Goal: Download file/media

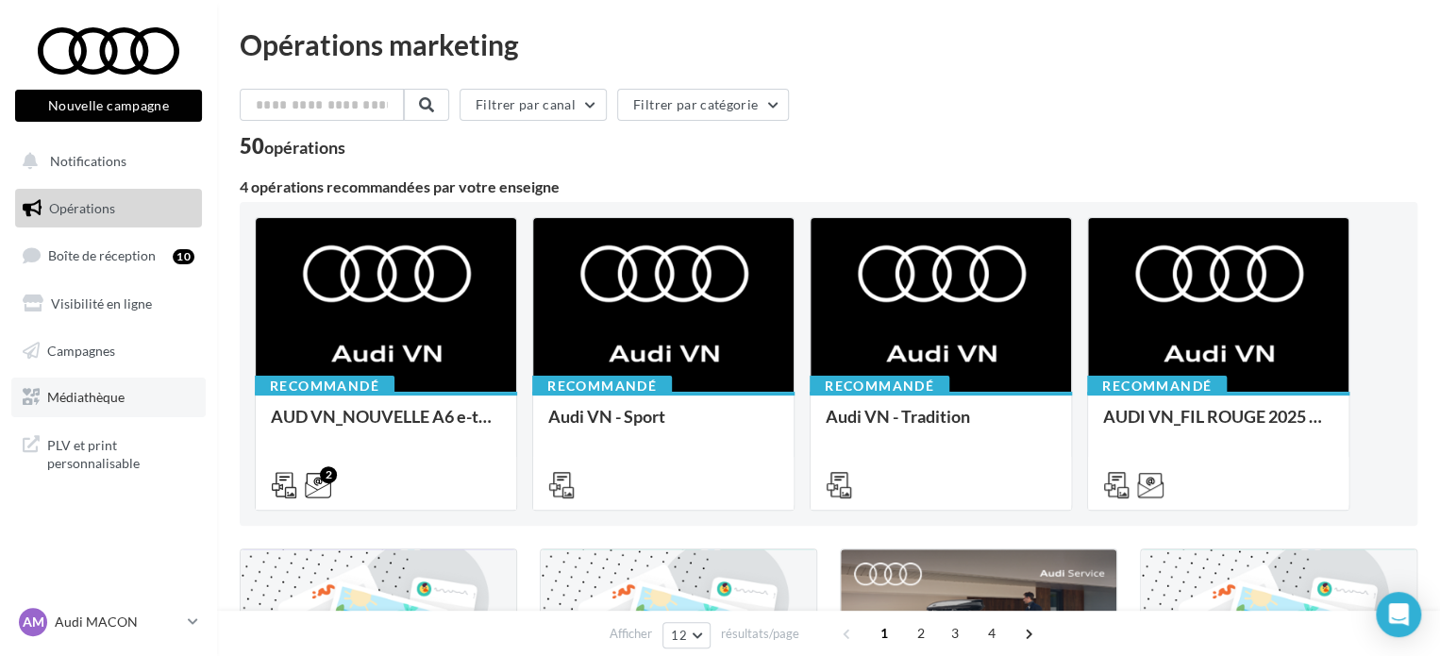
click at [79, 400] on span "Médiathèque" at bounding box center [85, 397] width 77 height 16
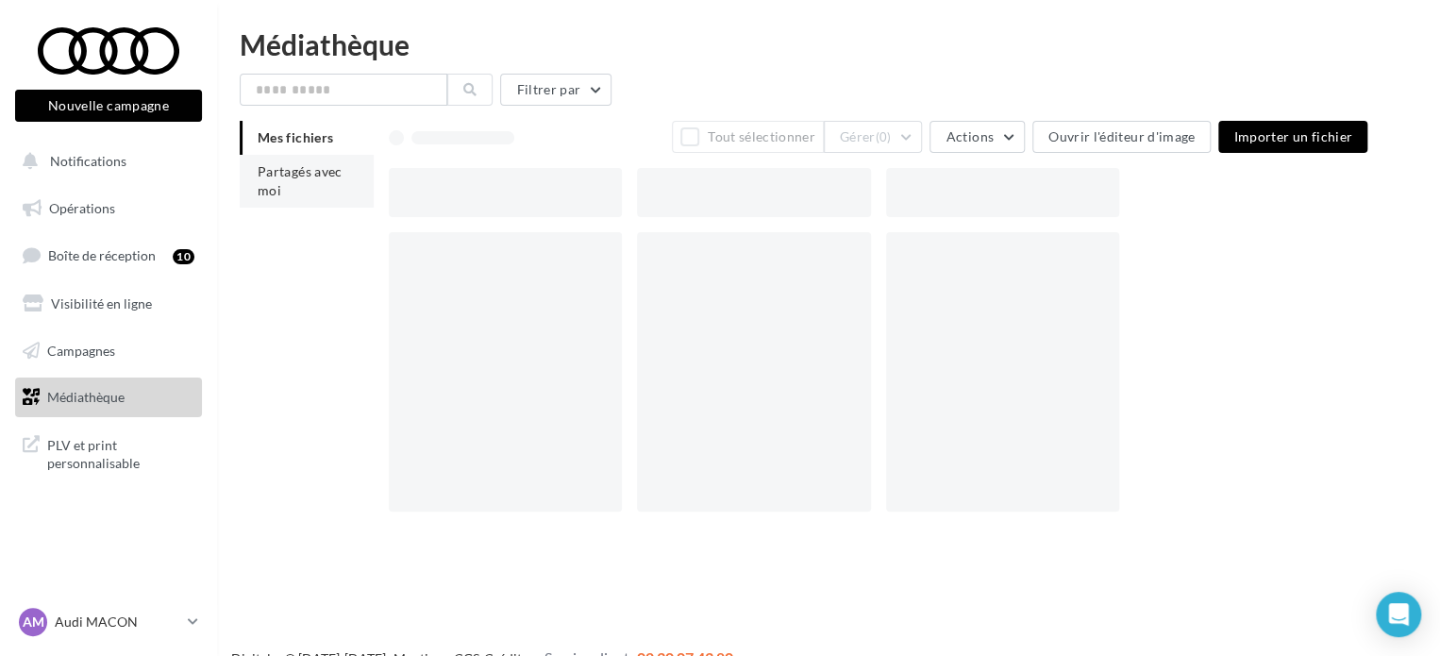
click at [304, 188] on li "Partagés avec moi" at bounding box center [307, 181] width 134 height 53
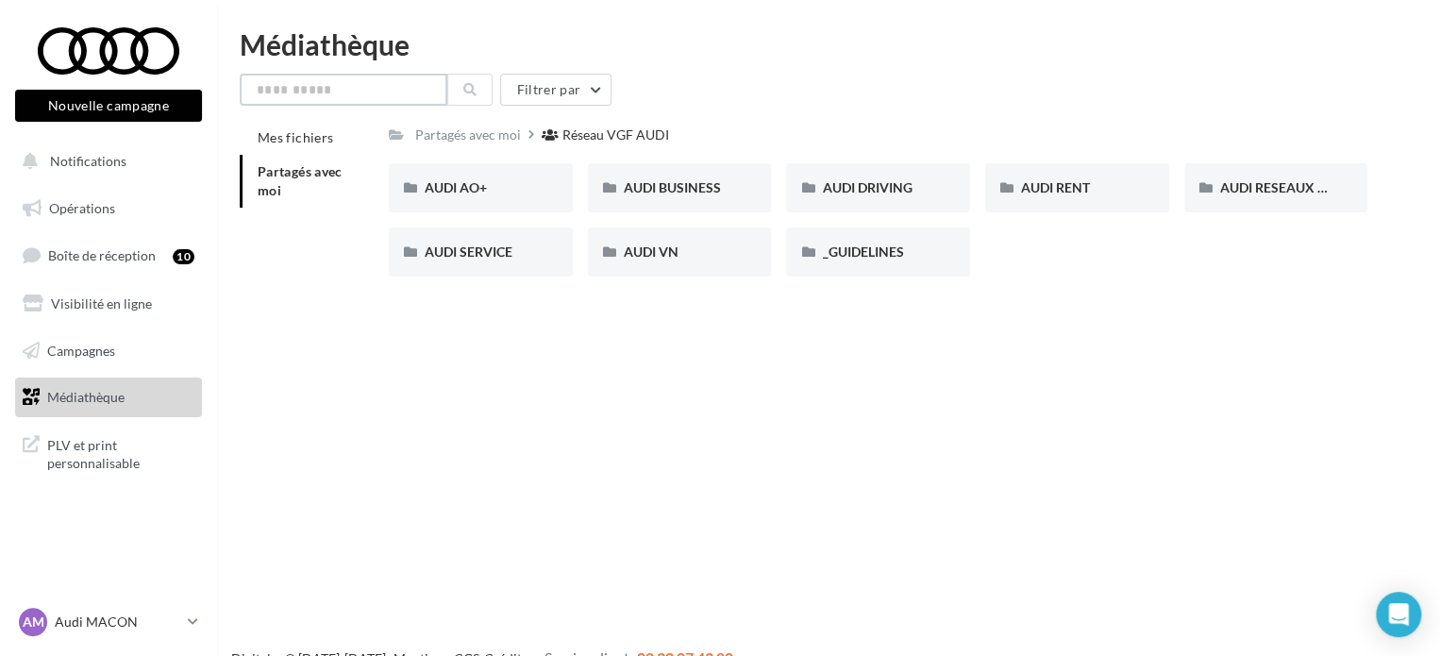
click at [345, 94] on input "text" at bounding box center [344, 90] width 208 height 32
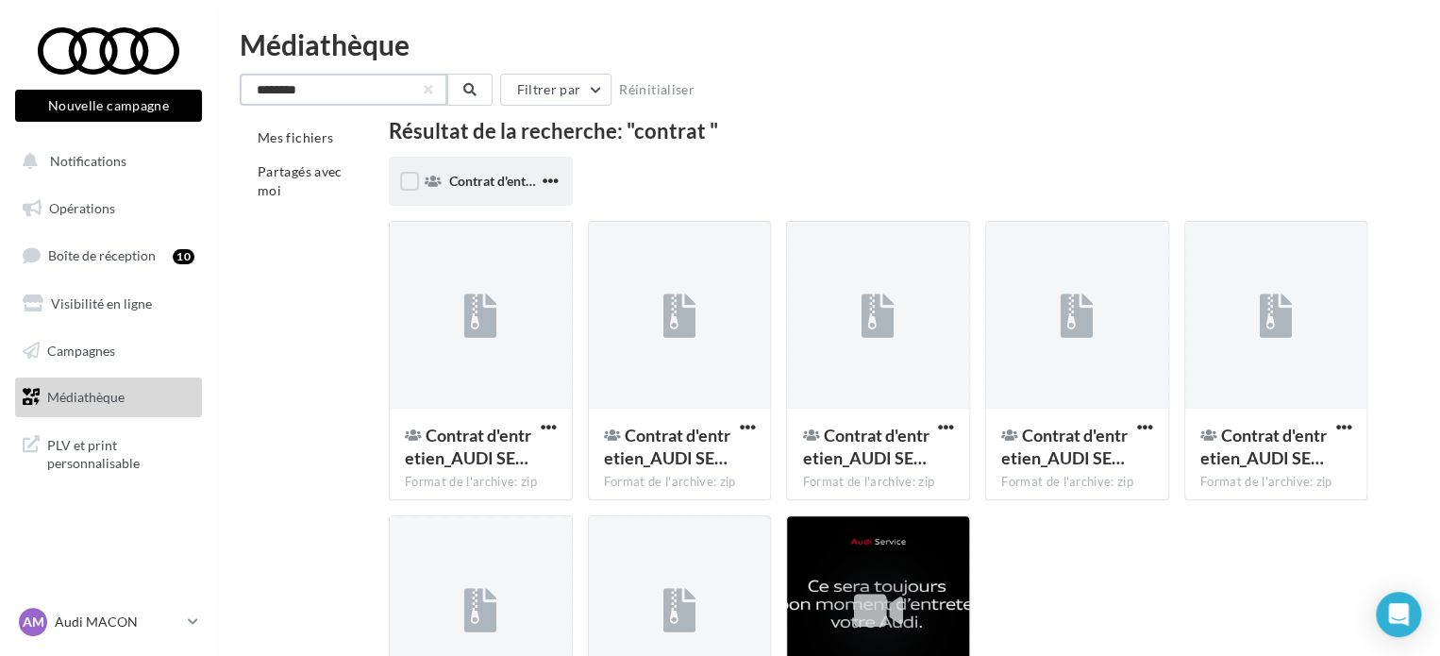
type input "*******"
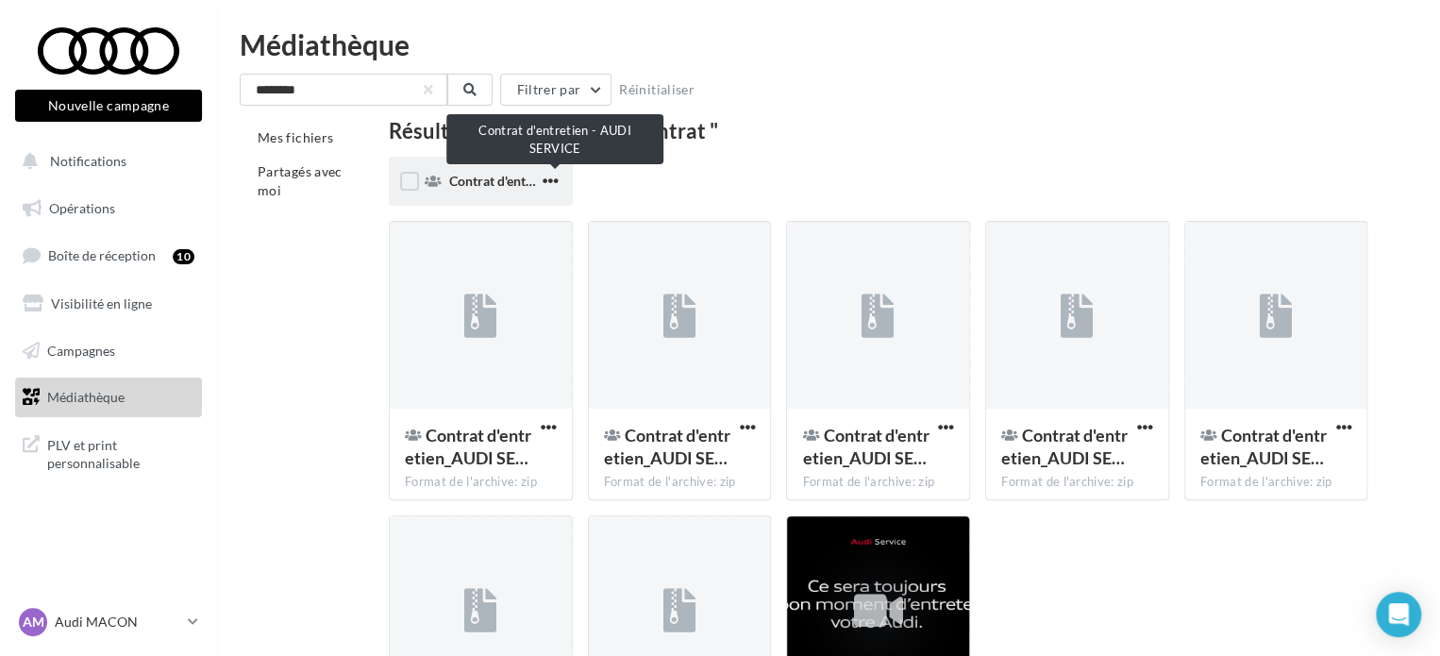
click at [521, 187] on span "Contrat d'entretien - AUDI SERVICE" at bounding box center [553, 181] width 209 height 16
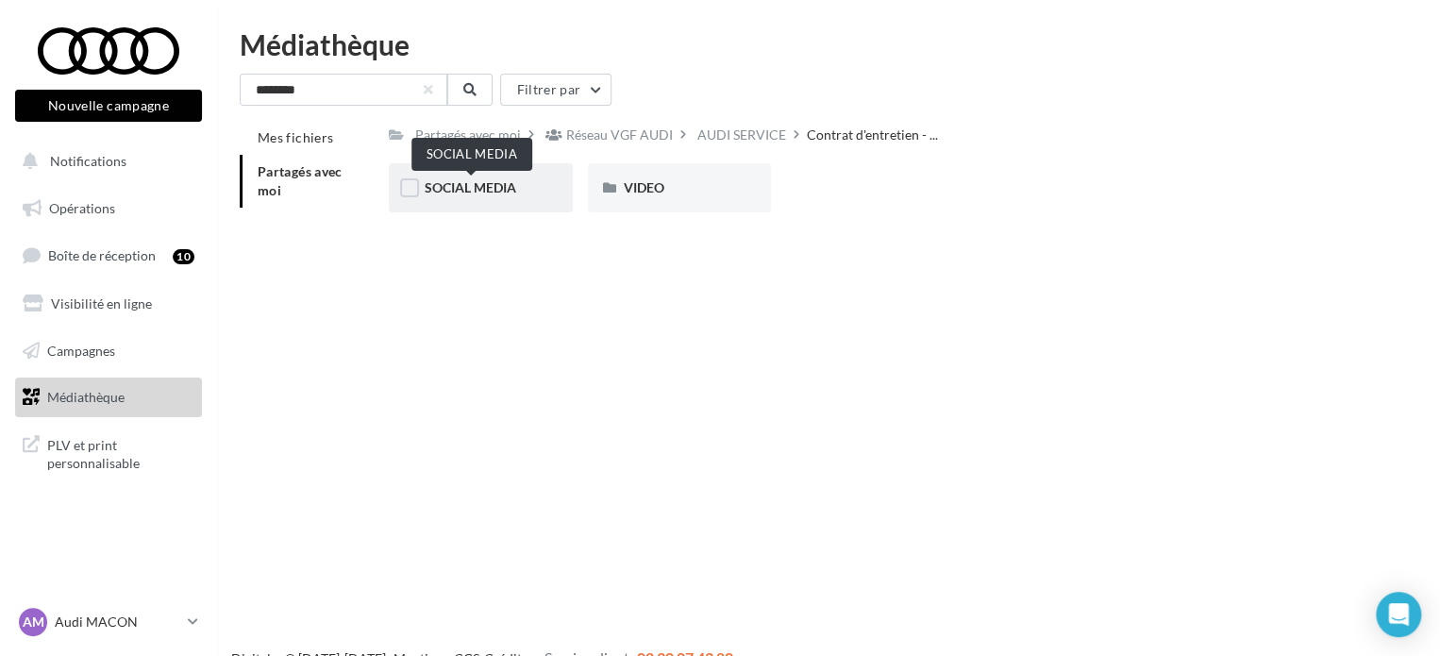
click at [466, 192] on span "SOCIAL MEDIA" at bounding box center [471, 187] width 92 height 16
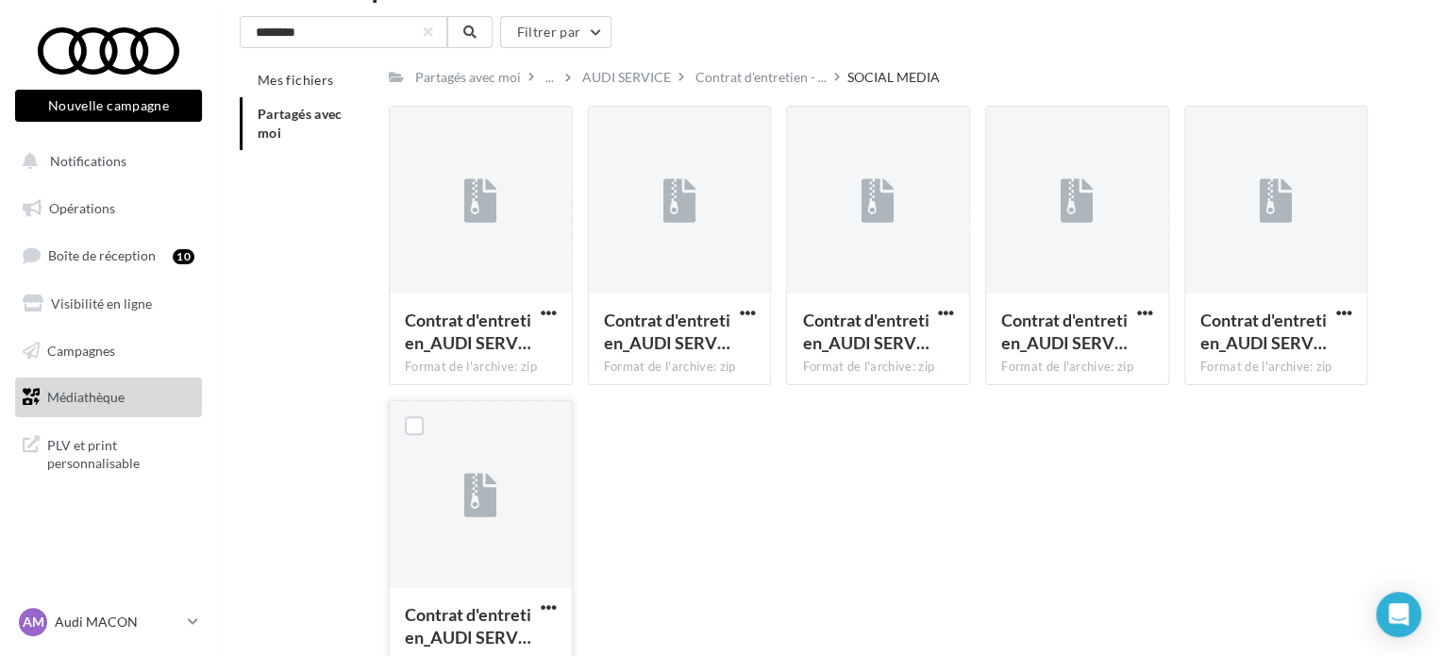
scroll to position [176, 0]
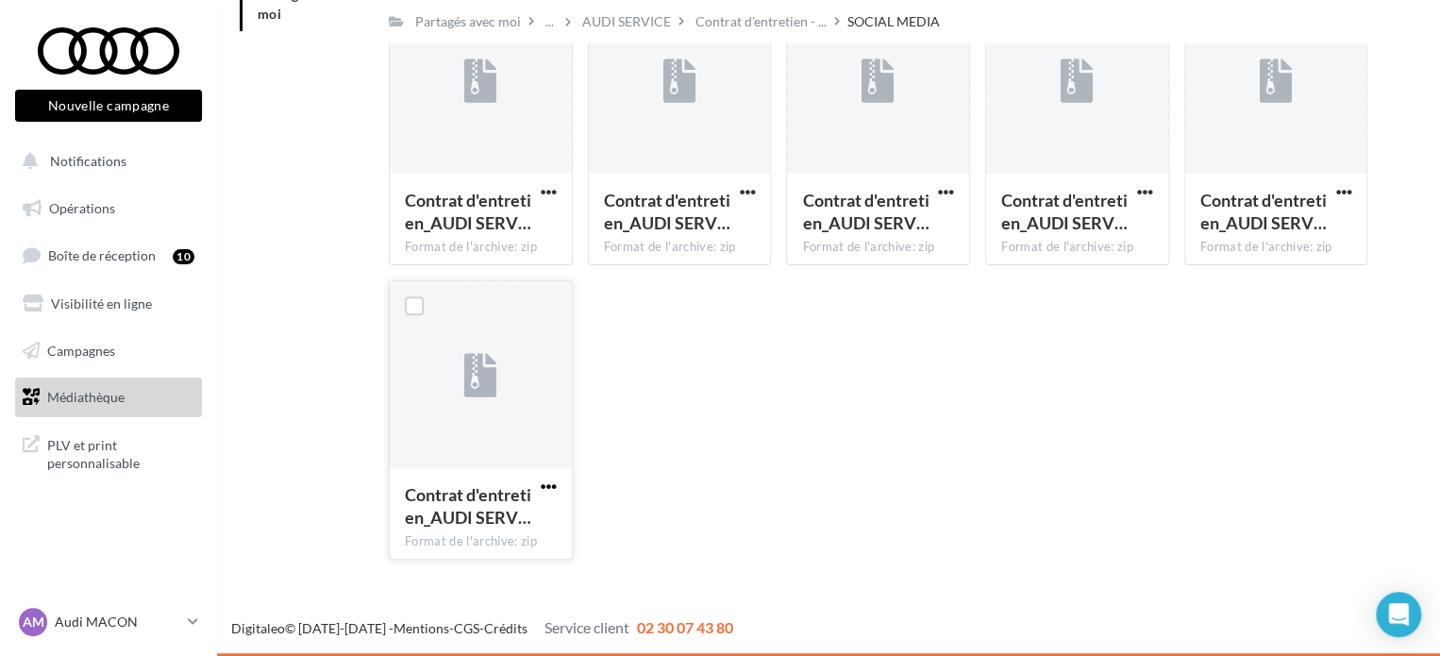
click at [549, 483] on span "button" at bounding box center [549, 486] width 16 height 16
click at [459, 518] on button "Télécharger" at bounding box center [466, 524] width 189 height 49
click at [90, 622] on p "Audi MACON" at bounding box center [117, 621] width 125 height 19
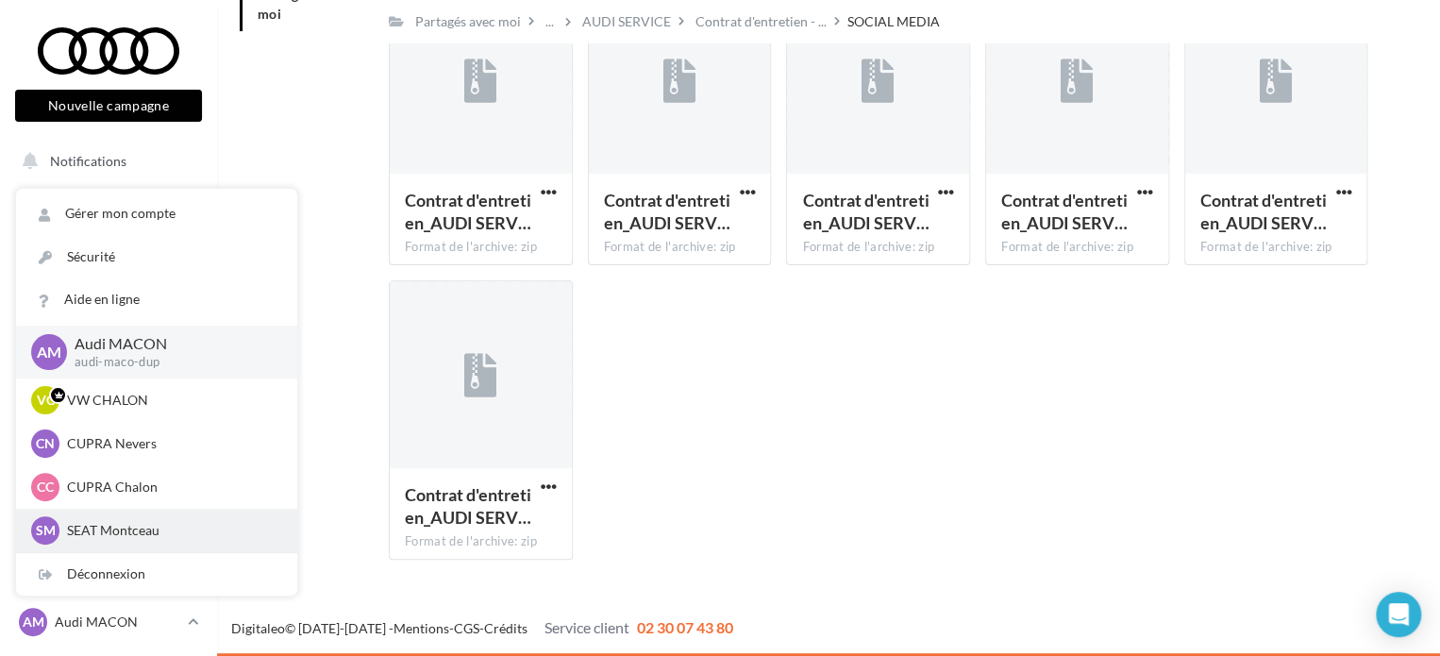
click at [103, 535] on p "SEAT Montceau" at bounding box center [171, 530] width 208 height 19
